Goal: Transaction & Acquisition: Purchase product/service

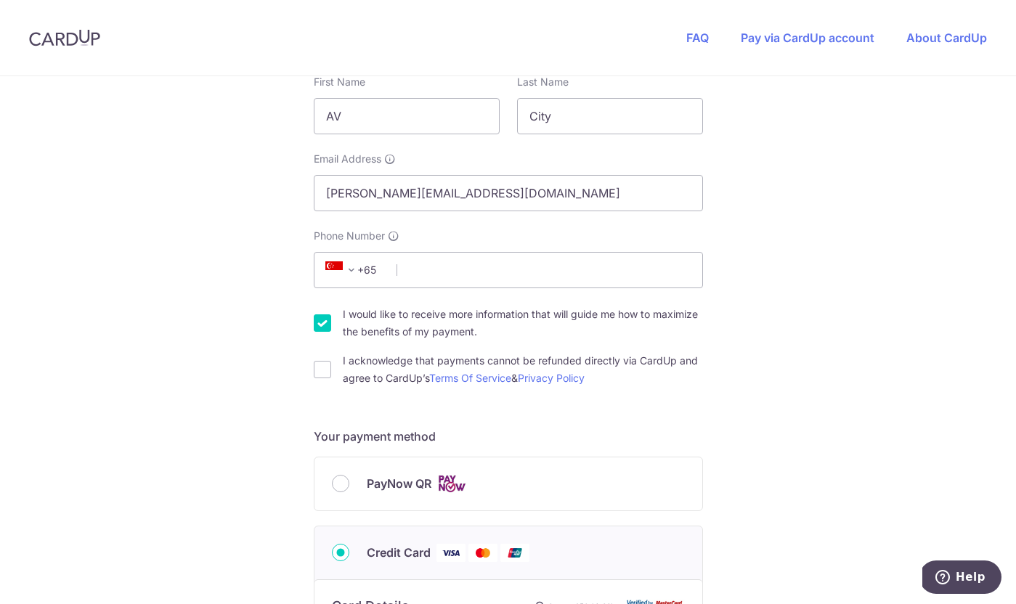
scroll to position [279, 0]
type input "97458786"
click at [785, 285] on div "You are paying [DOMAIN_NAME] [DOMAIN_NAME] uses CardUp to accept payments. Paym…" at bounding box center [508, 505] width 1016 height 1416
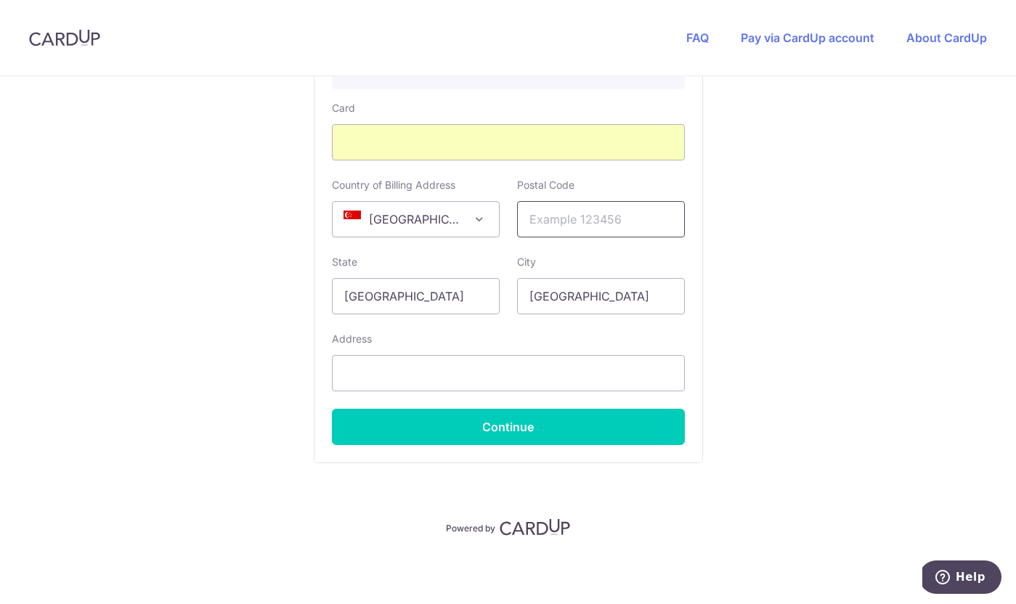
scroll to position [888, 0]
click at [801, 31] on link "Pay via CardUp account" at bounding box center [807, 37] width 134 height 15
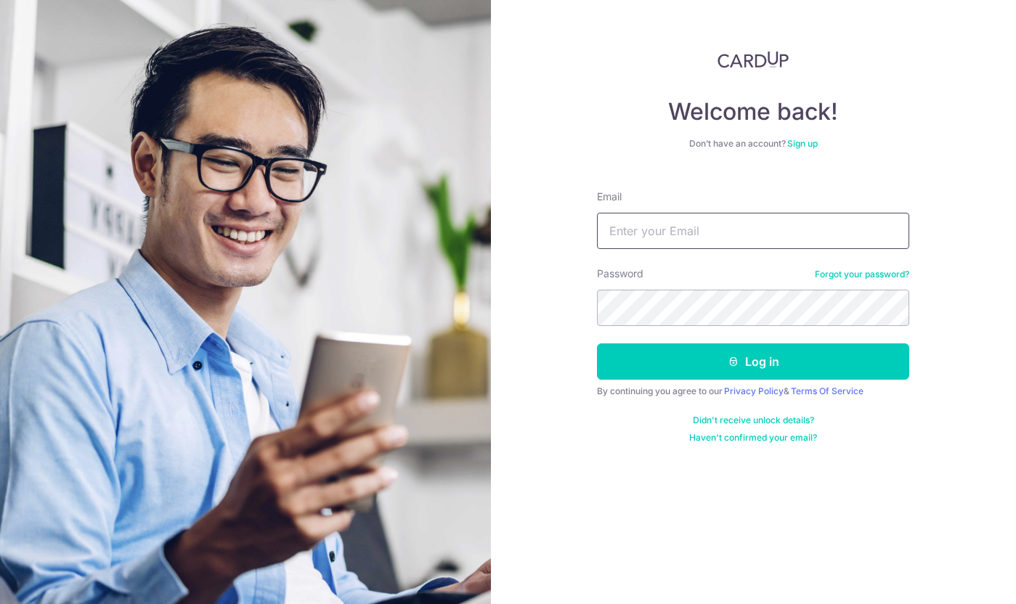
type input "[PERSON_NAME][EMAIL_ADDRESS][DOMAIN_NAME]"
click at [753, 361] on button "Log in" at bounding box center [753, 361] width 312 height 36
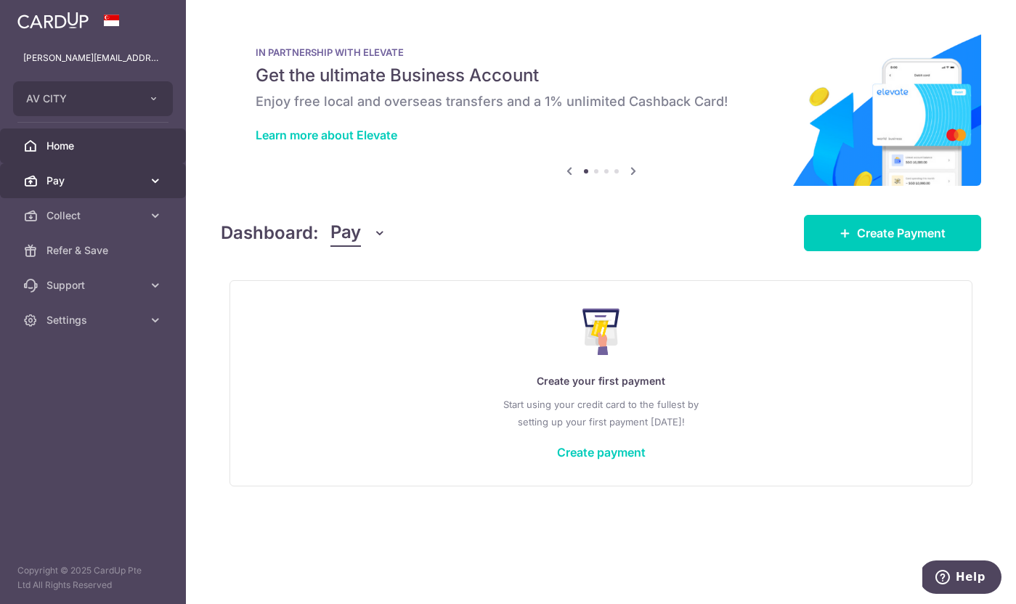
click at [107, 182] on span "Pay" at bounding box center [94, 180] width 96 height 15
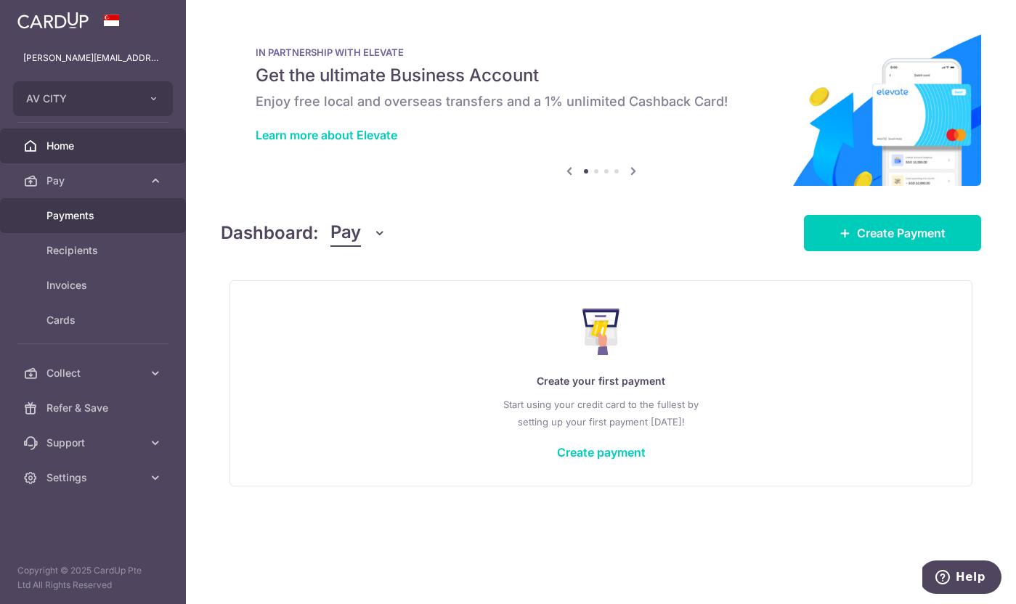
click at [90, 222] on span "Payments" at bounding box center [94, 215] width 96 height 15
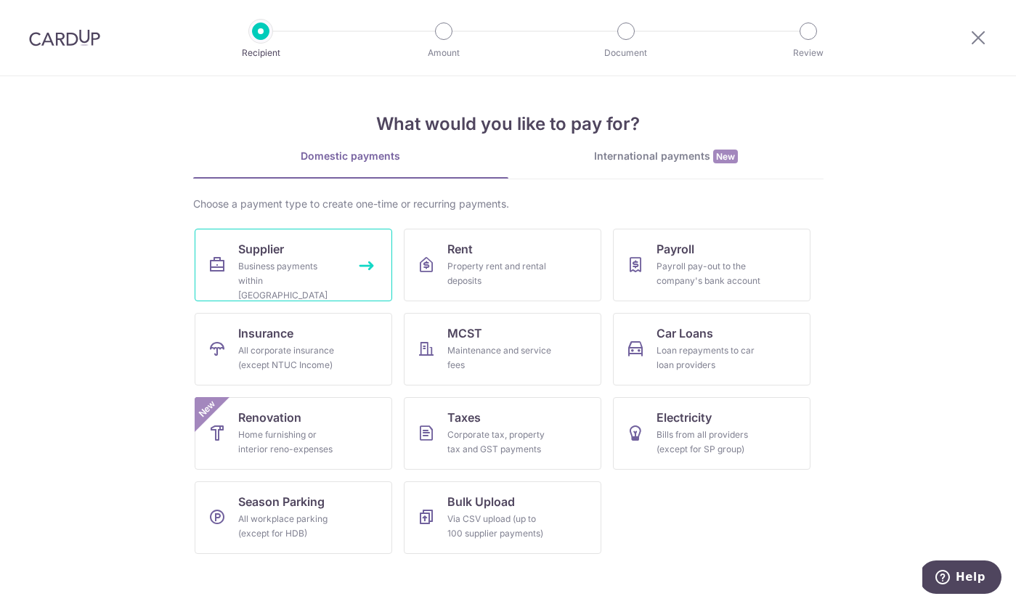
click at [284, 269] on div "Business payments within Singapore" at bounding box center [290, 281] width 105 height 44
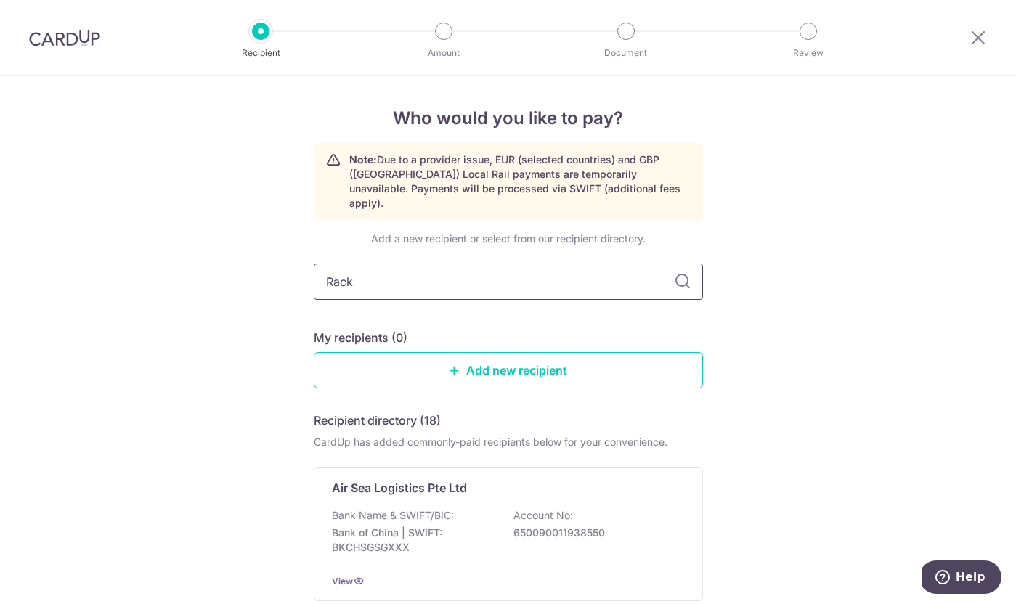
type input "Racks"
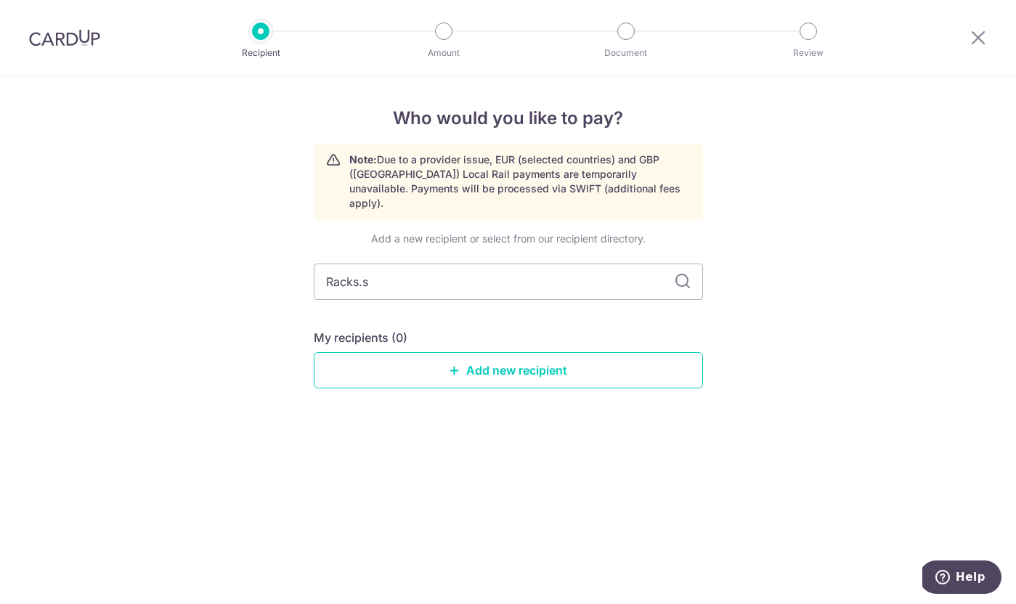
type input "Racks.sg"
click at [548, 359] on link "Add new recipient" at bounding box center [508, 370] width 389 height 36
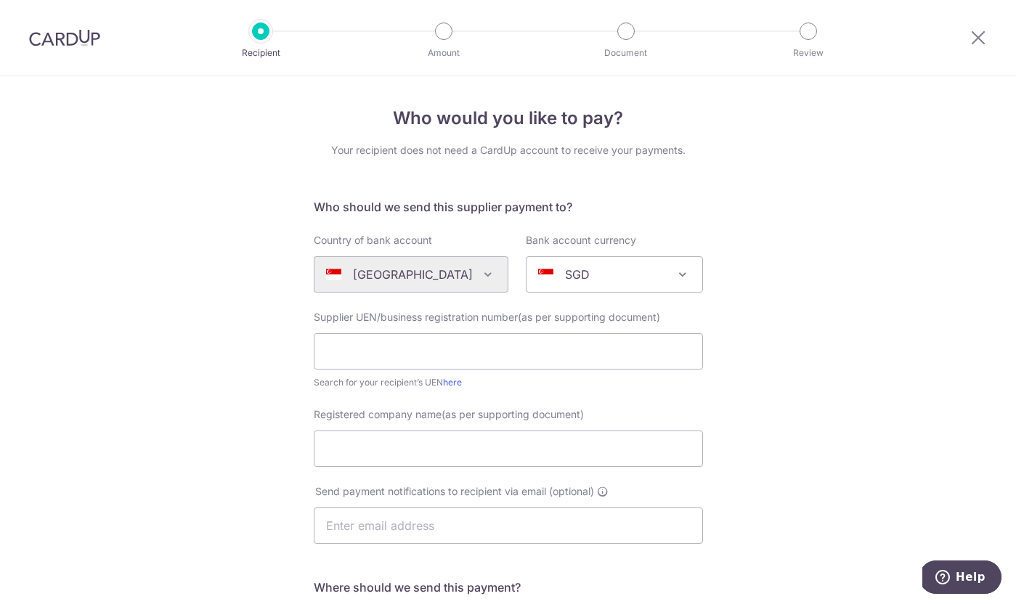
click at [960, 37] on div at bounding box center [977, 37] width 75 height 75
click at [973, 37] on icon at bounding box center [977, 37] width 17 height 18
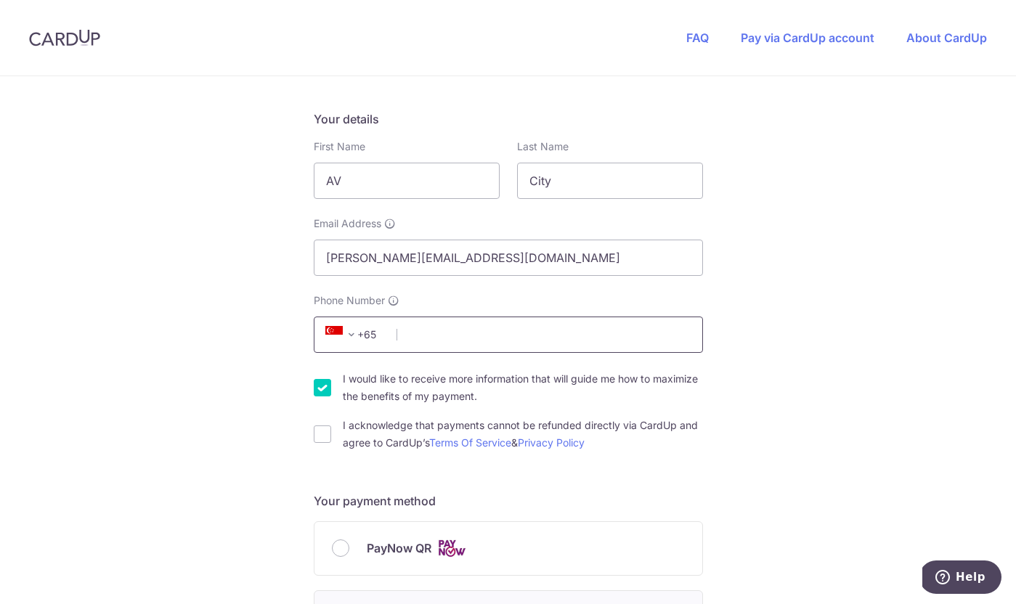
scroll to position [261, 0]
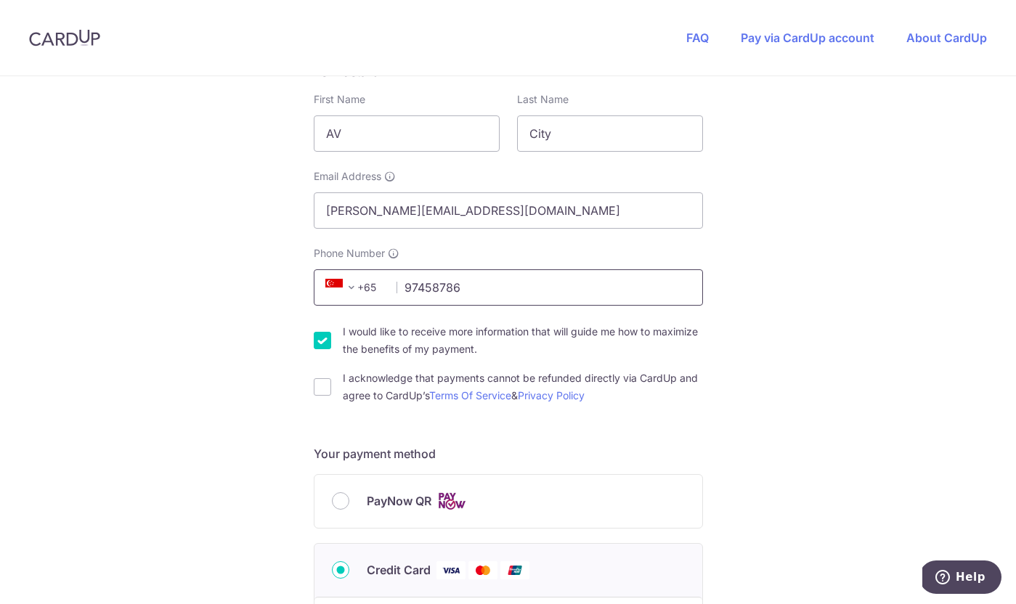
type input "97458786"
click at [631, 439] on form "Payment details Invoice Amount SGD 48.00 Invoice No INV-26250 Your details Firs…" at bounding box center [508, 539] width 389 height 1211
click at [458, 383] on label "I acknowledge that payments cannot be refunded directly via CardUp and agree to…" at bounding box center [523, 386] width 360 height 35
click at [331, 383] on input "I acknowledge that payments cannot be refunded directly via CardUp and agree to…" at bounding box center [322, 386] width 17 height 17
checkbox input "true"
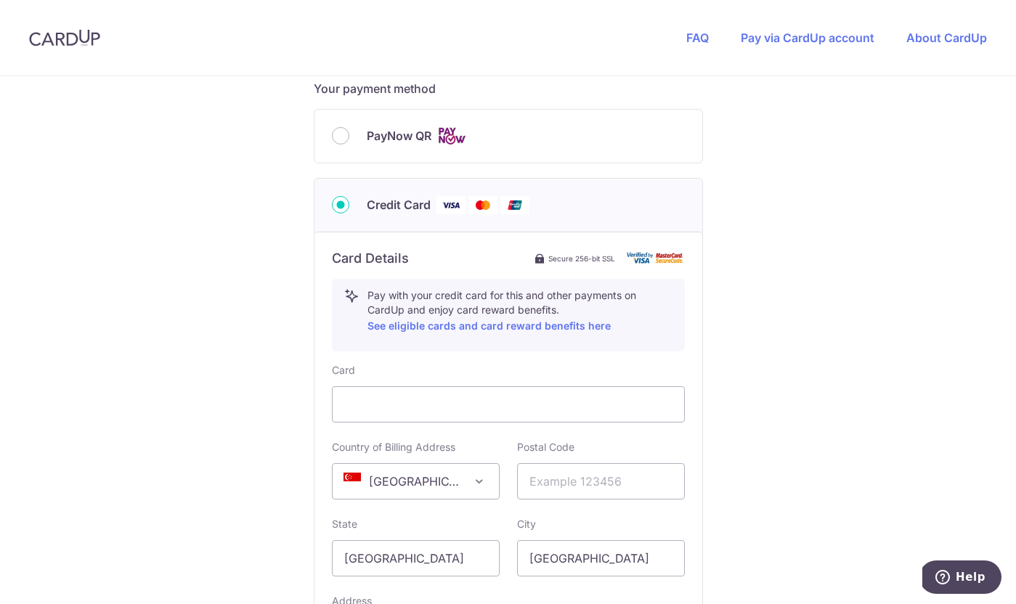
scroll to position [732, 0]
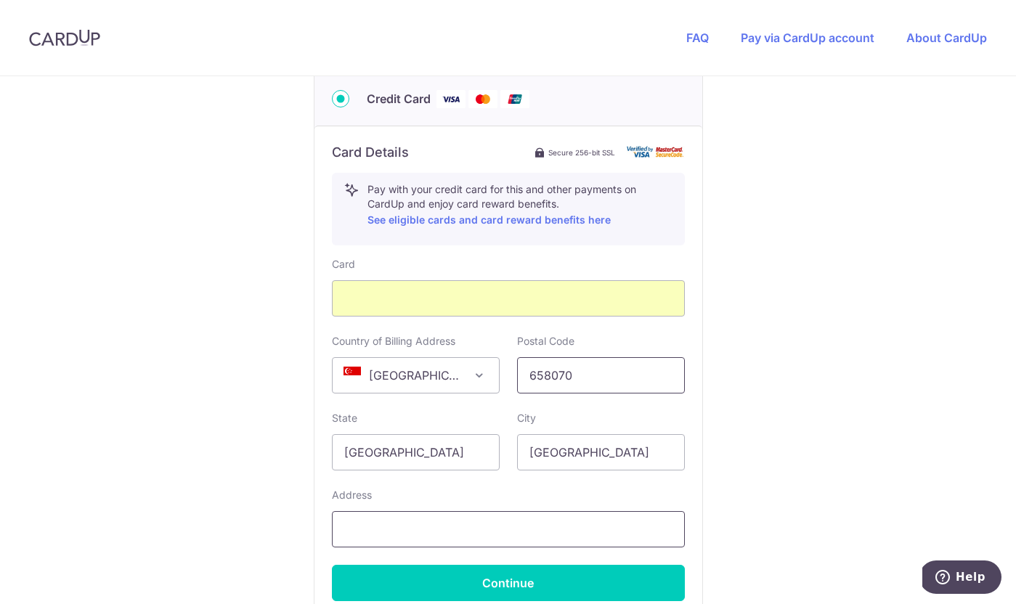
type input "658070"
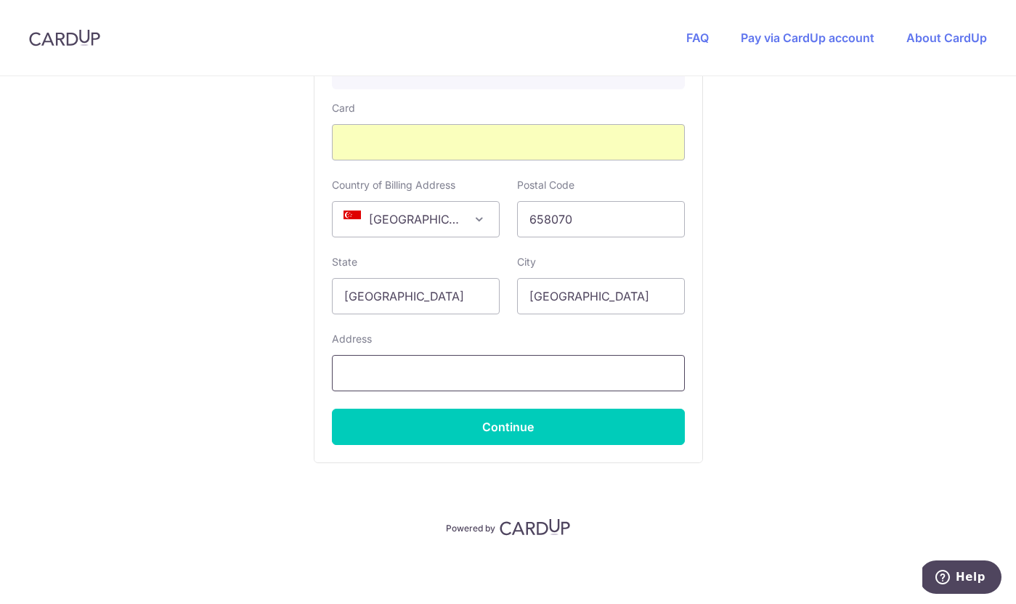
scroll to position [888, 0]
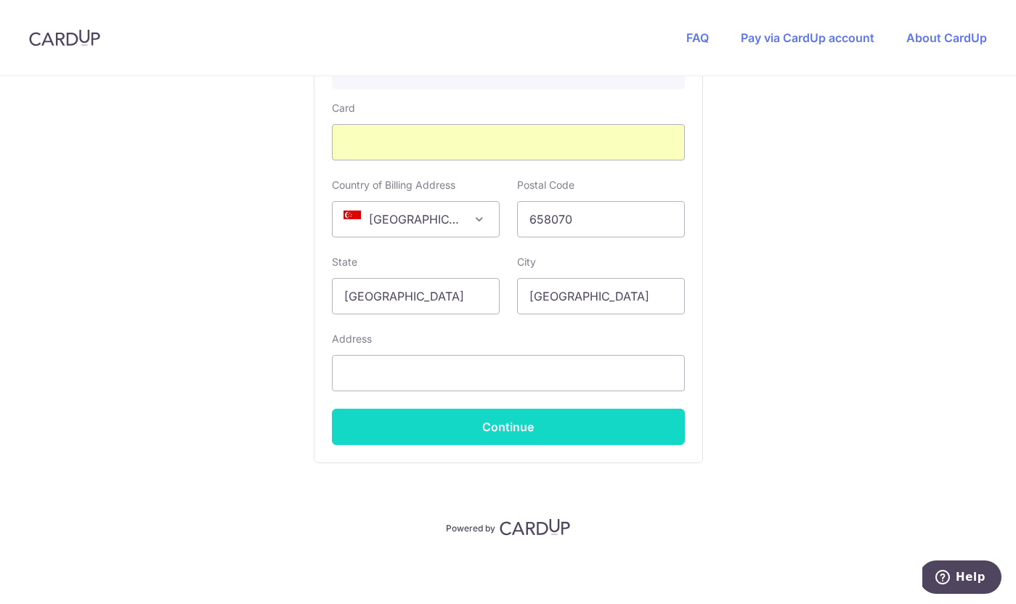
click at [561, 431] on button "Continue" at bounding box center [508, 427] width 353 height 36
type input "[STREET_ADDRESS]"
click at [518, 420] on button "Continue" at bounding box center [508, 427] width 353 height 36
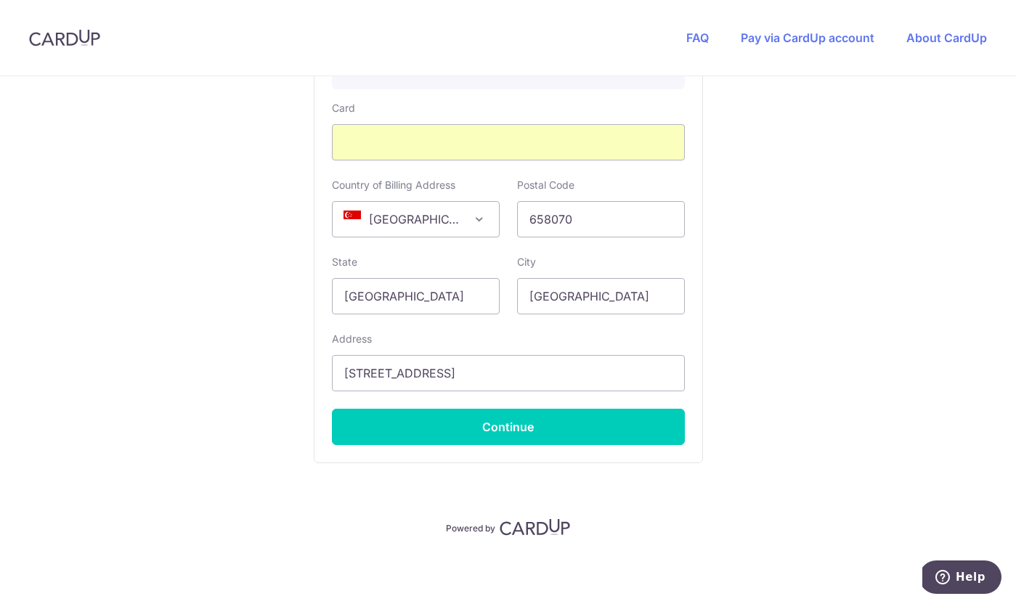
type input "**** 9611"
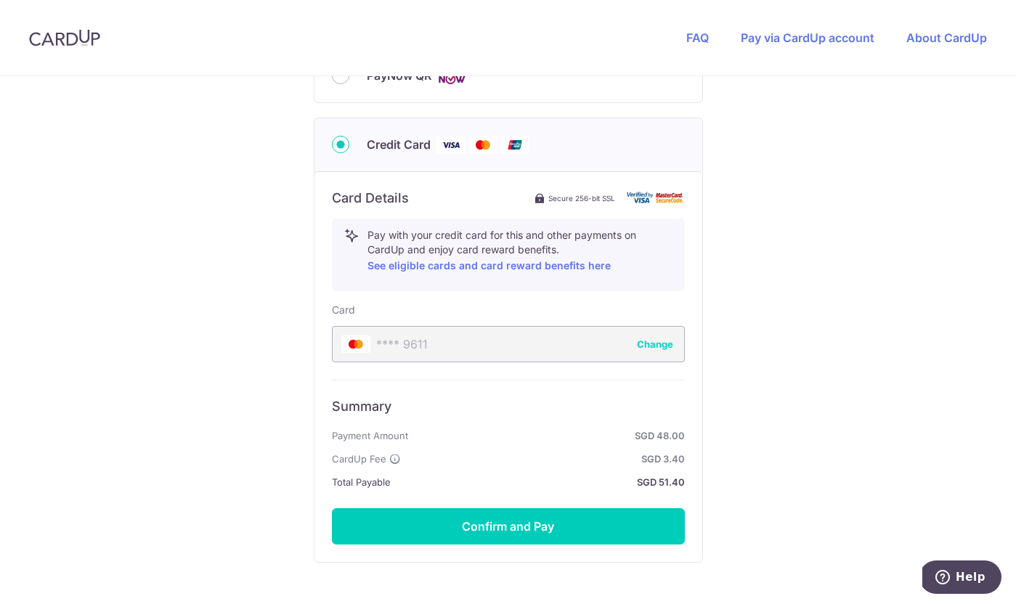
scroll to position [679, 0]
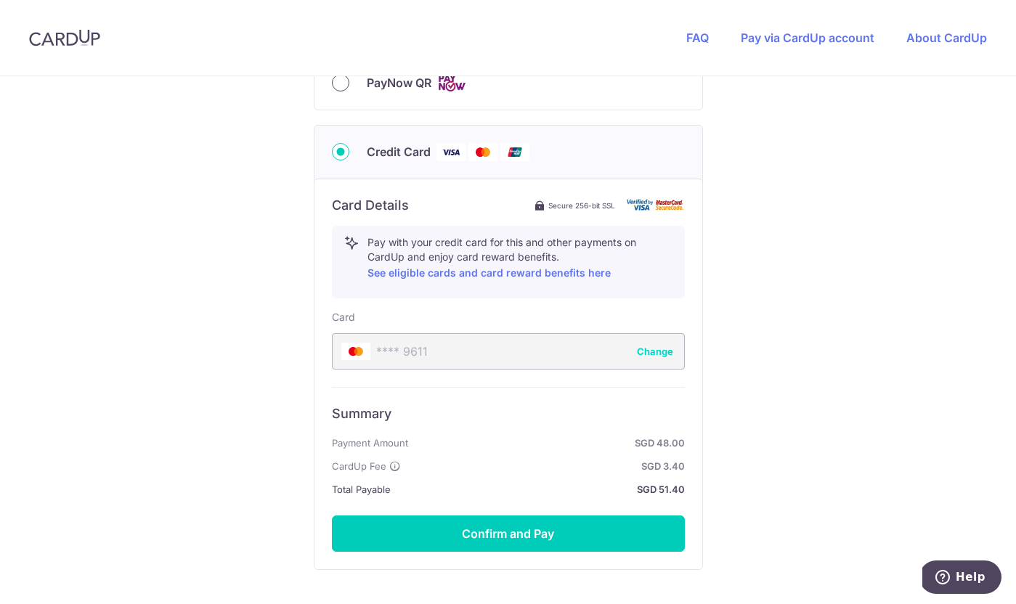
click at [345, 86] on input "PayNow QR" at bounding box center [340, 82] width 17 height 17
radio input "true"
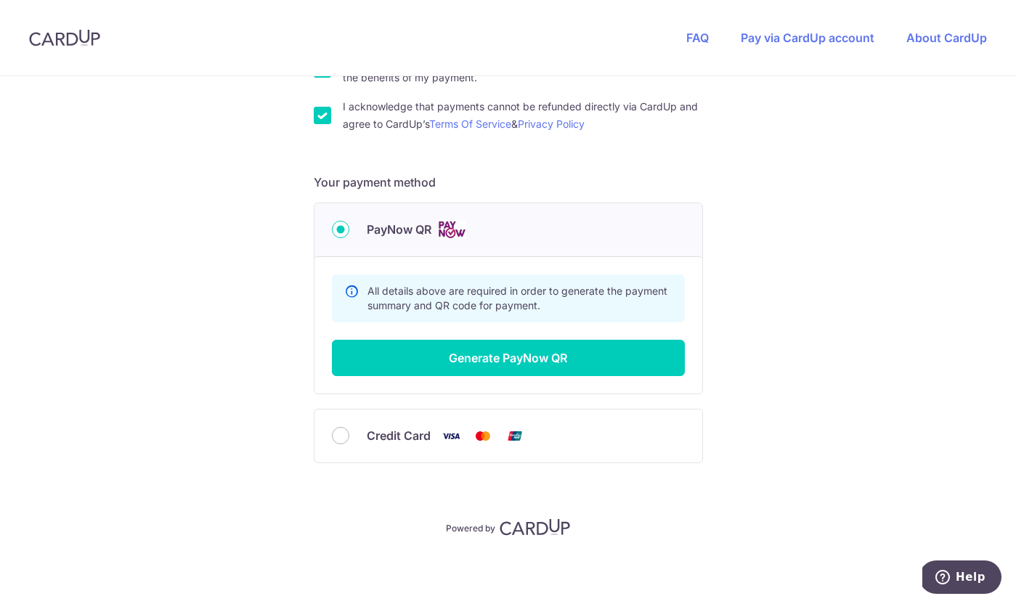
scroll to position [533, 0]
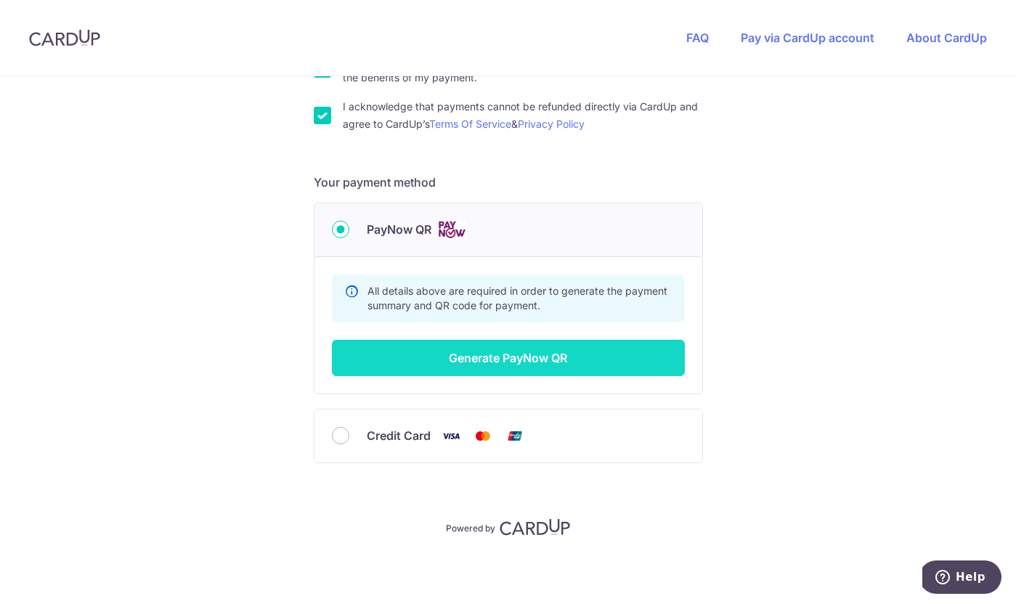
click at [498, 364] on button "Generate PayNow QR" at bounding box center [508, 358] width 353 height 36
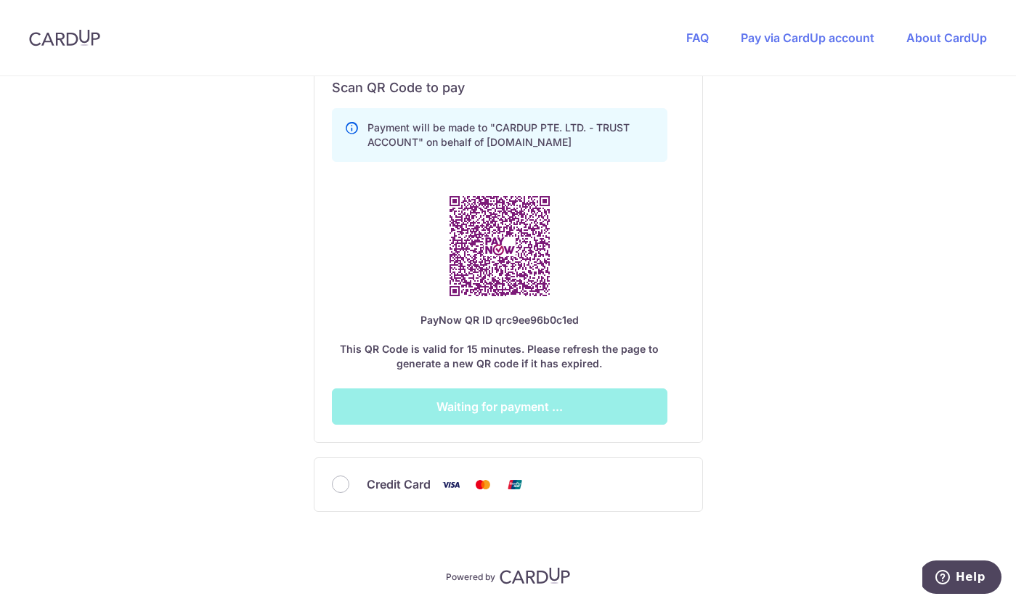
scroll to position [809, 0]
